Goal: Navigation & Orientation: Find specific page/section

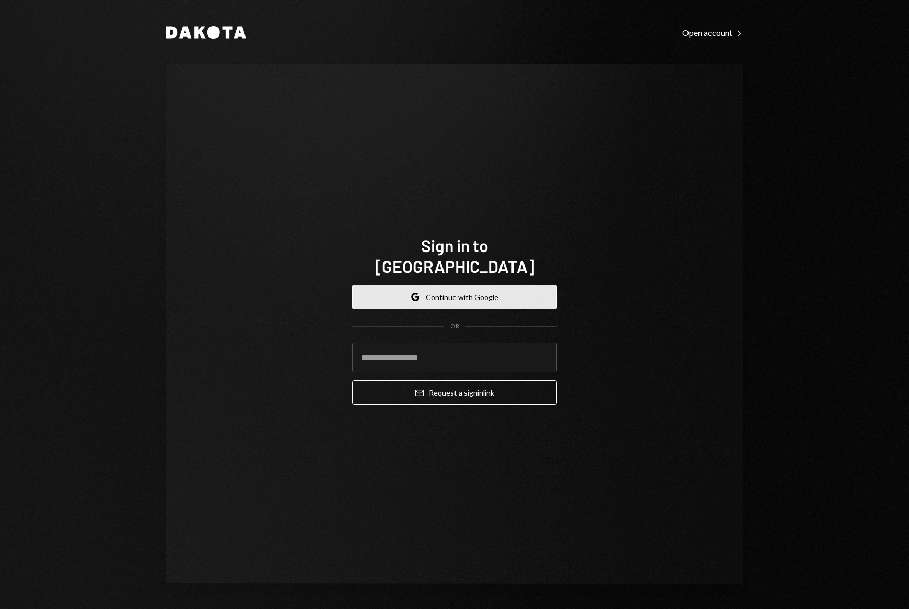
click at [378, 293] on button "Google Continue with Google" at bounding box center [454, 297] width 205 height 25
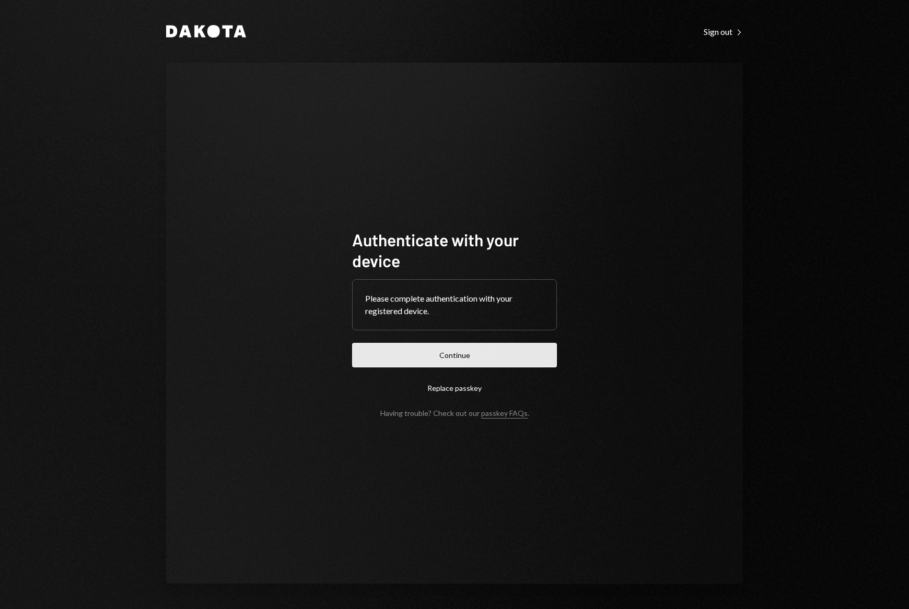
click at [411, 352] on button "Continue" at bounding box center [454, 355] width 205 height 25
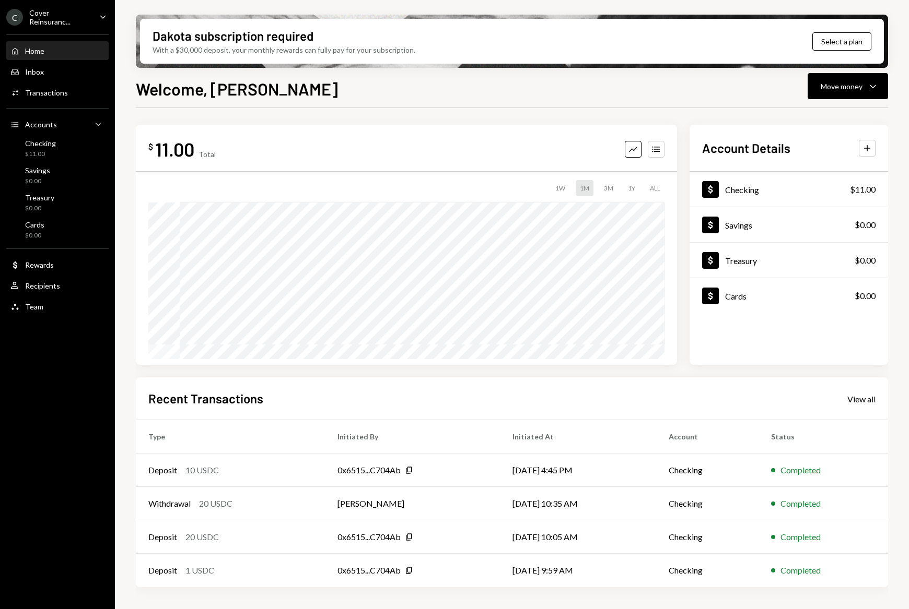
click at [50, 18] on div "Cover Reinsuranc..." at bounding box center [60, 17] width 62 height 18
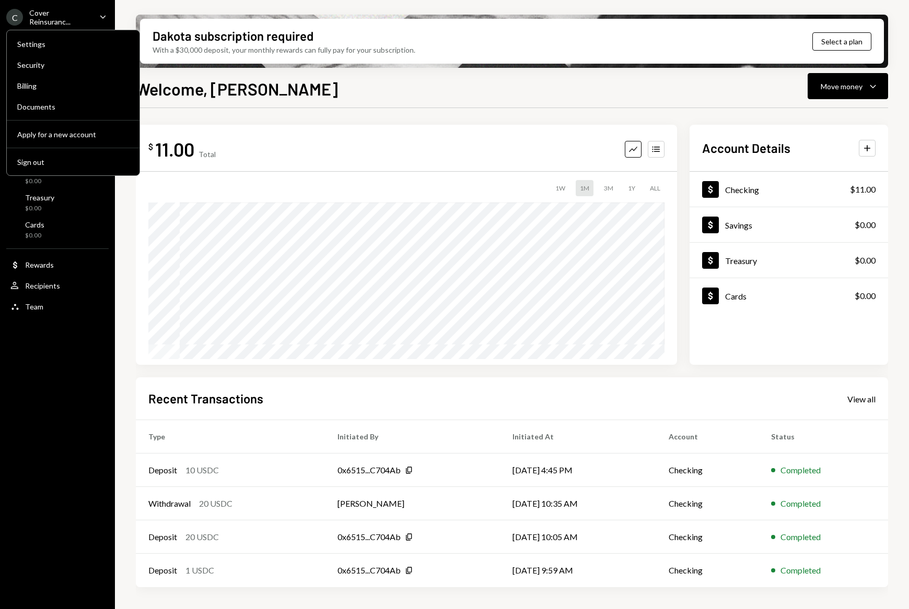
click at [51, 20] on div "Cover Reinsuranc..." at bounding box center [60, 17] width 62 height 18
